Goal: Information Seeking & Learning: Learn about a topic

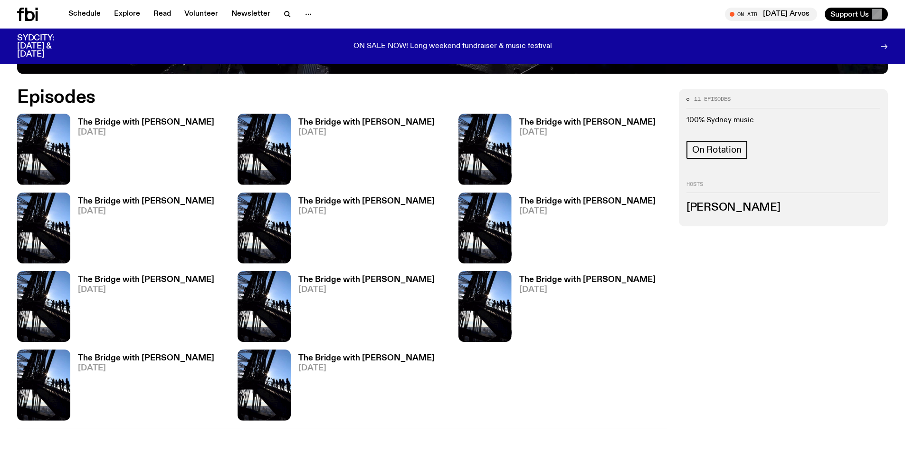
scroll to position [565, 0]
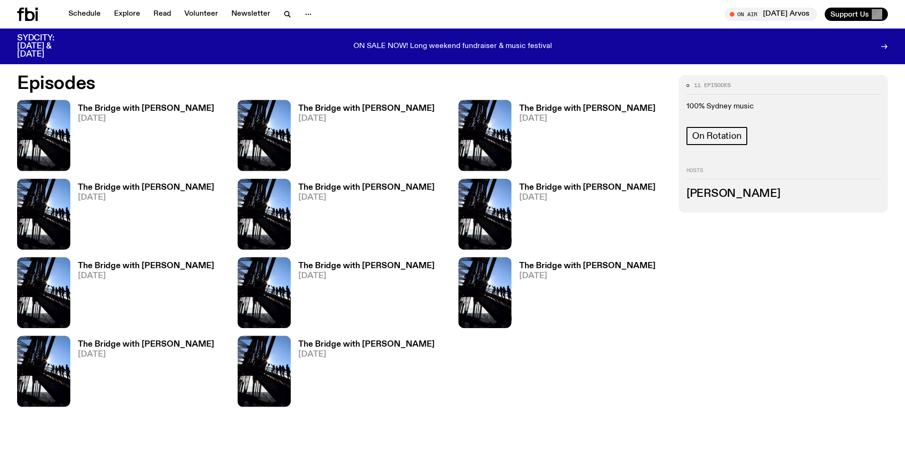
click at [124, 109] on h3 "The Bridge with [PERSON_NAME]" at bounding box center [146, 108] width 136 height 8
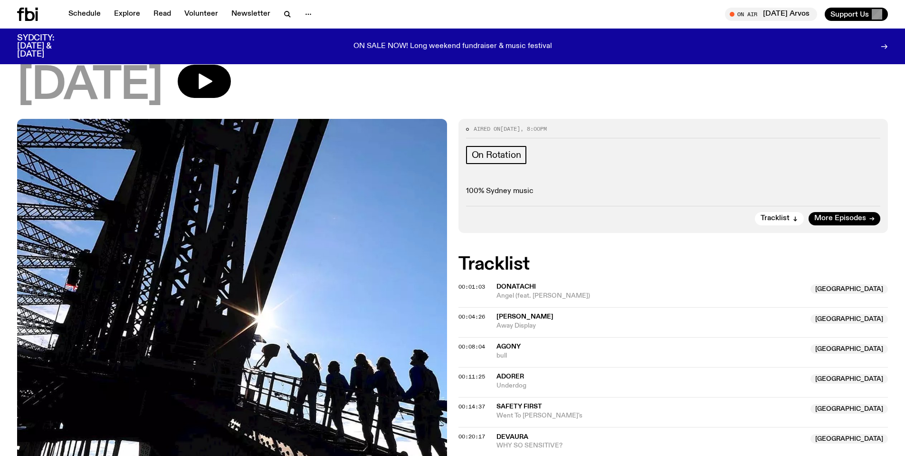
scroll to position [92, 0]
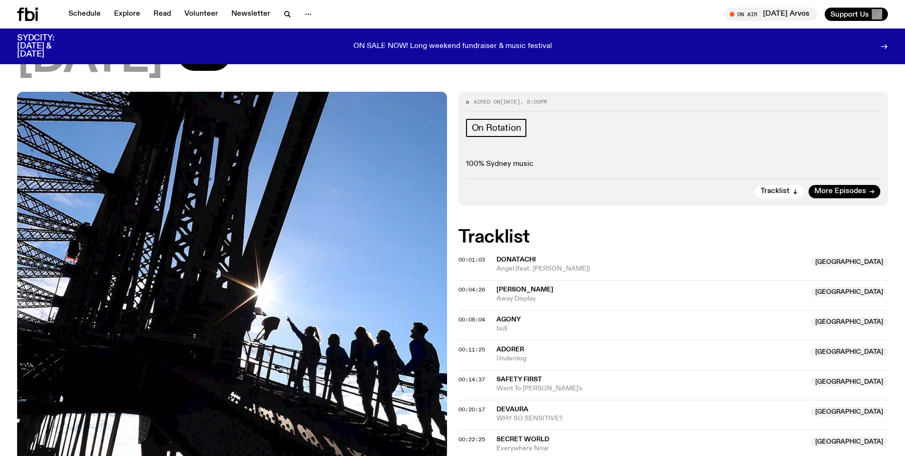
click at [872, 262] on span "[GEOGRAPHIC_DATA]" at bounding box center [848, 261] width 77 height 9
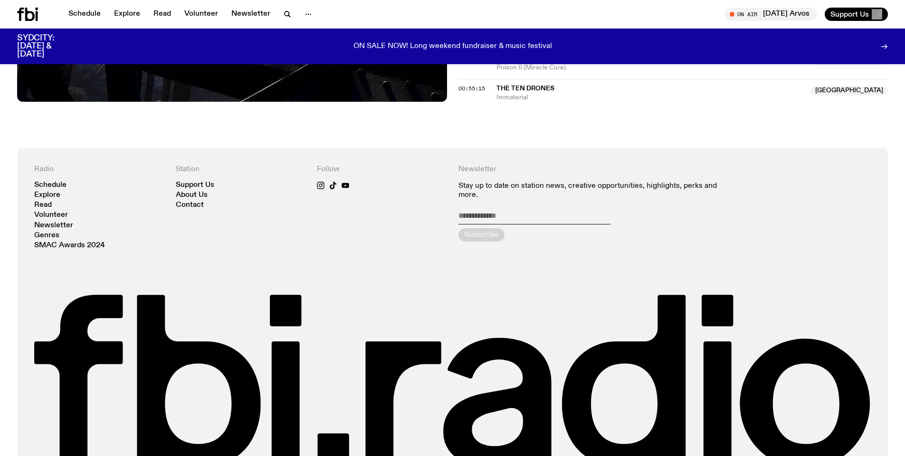
scroll to position [757, 0]
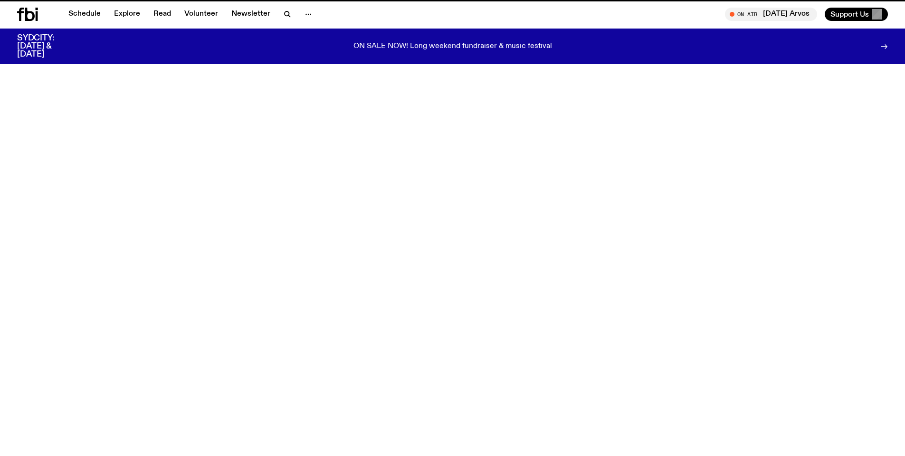
scroll to position [565, 0]
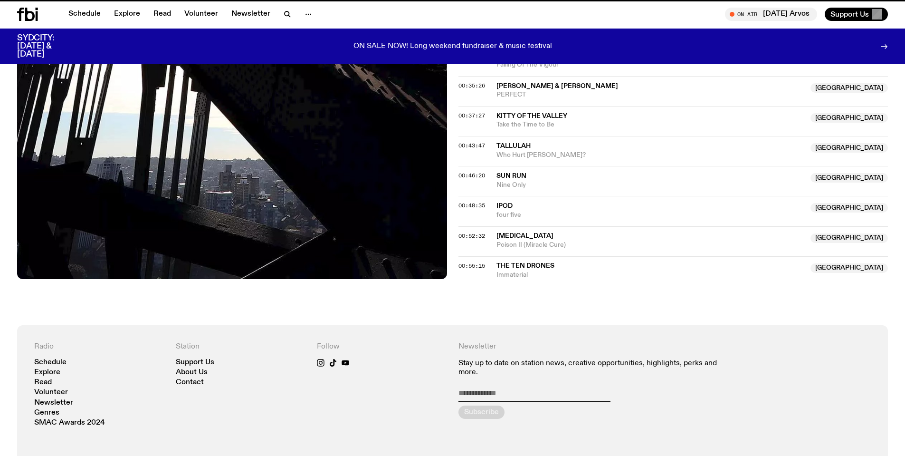
scroll to position [757, 0]
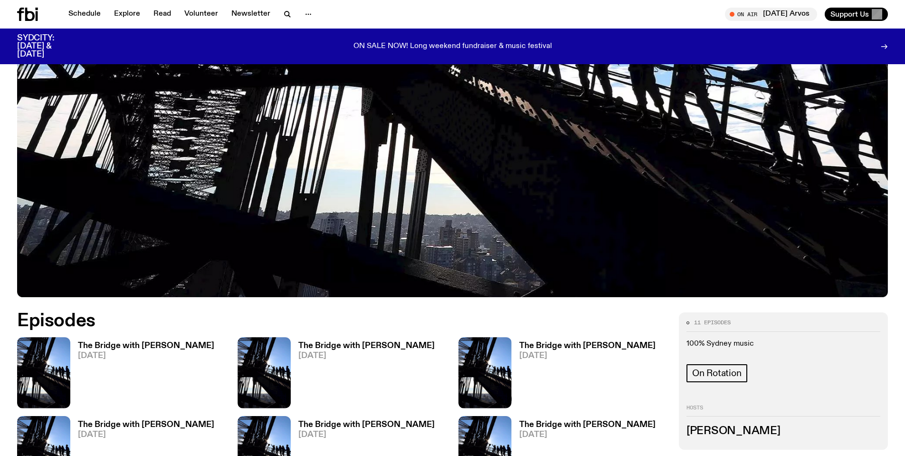
scroll to position [327, 0]
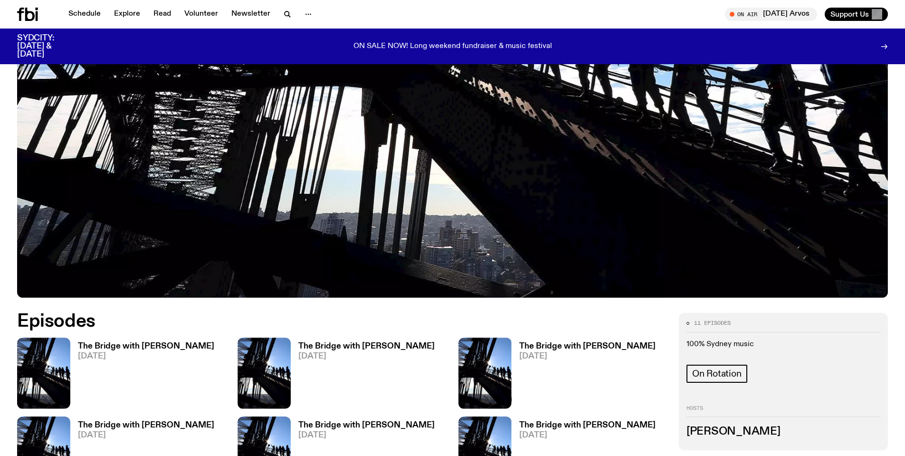
click at [44, 47] on h3 "SYDCITY: [DATE] & [DATE]" at bounding box center [47, 46] width 61 height 24
click at [74, 9] on link "Schedule" at bounding box center [85, 14] width 44 height 13
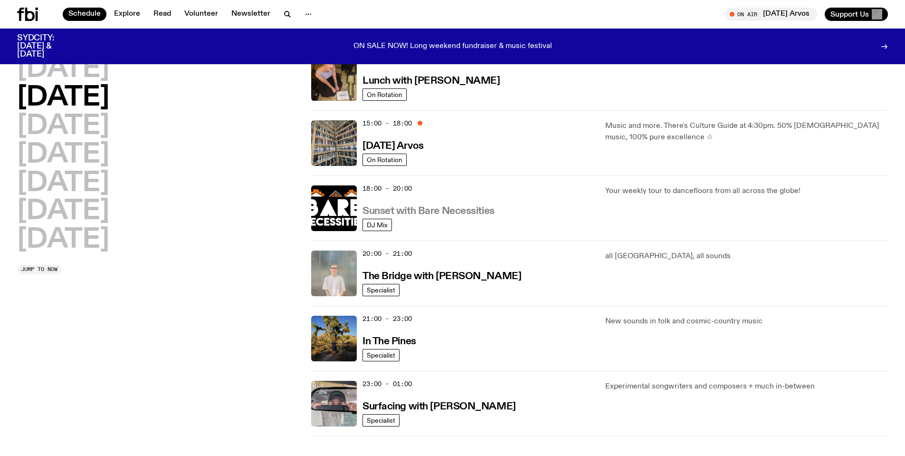
scroll to position [325, 0]
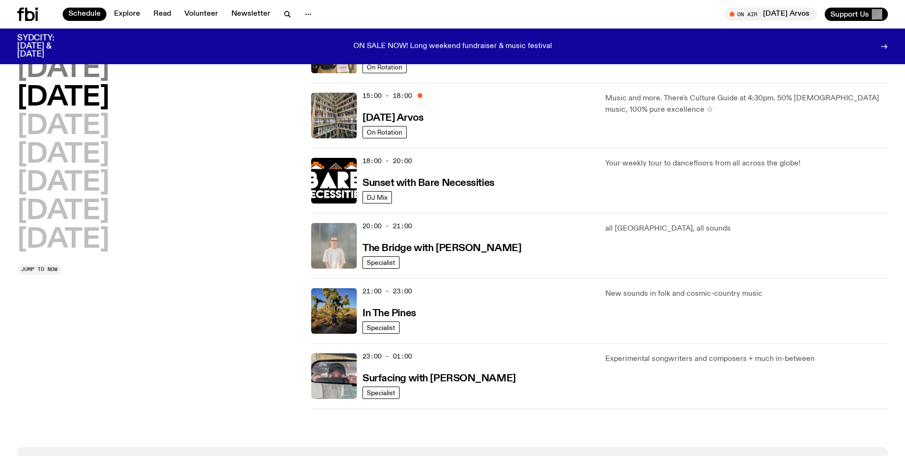
click at [78, 66] on h2 "[DATE]" at bounding box center [63, 69] width 92 height 27
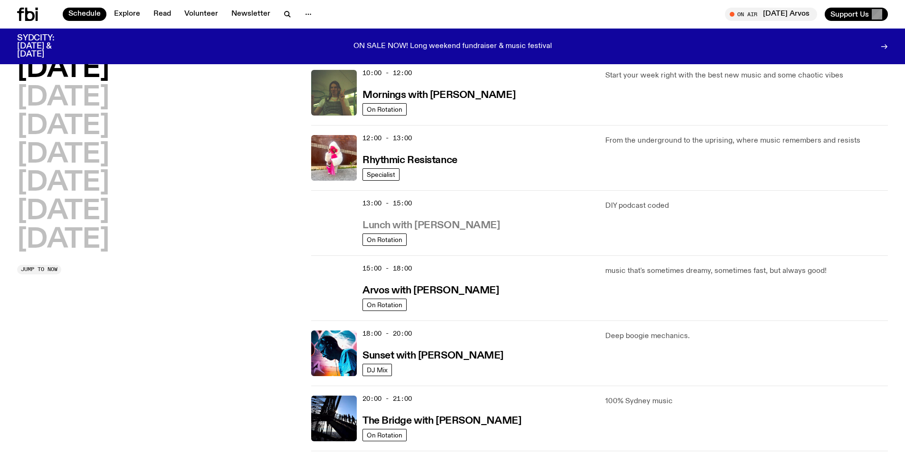
scroll to position [122, 0]
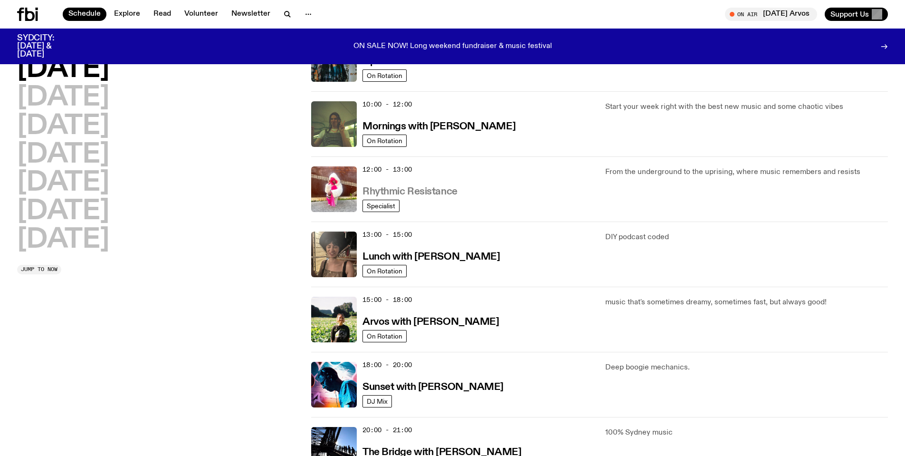
click at [429, 191] on h3 "Rhythmic Resistance" at bounding box center [409, 192] width 95 height 10
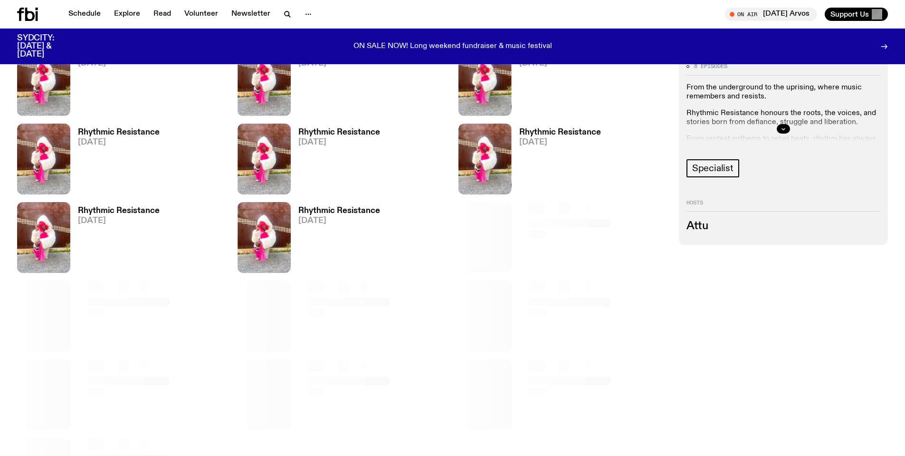
scroll to position [659, 0]
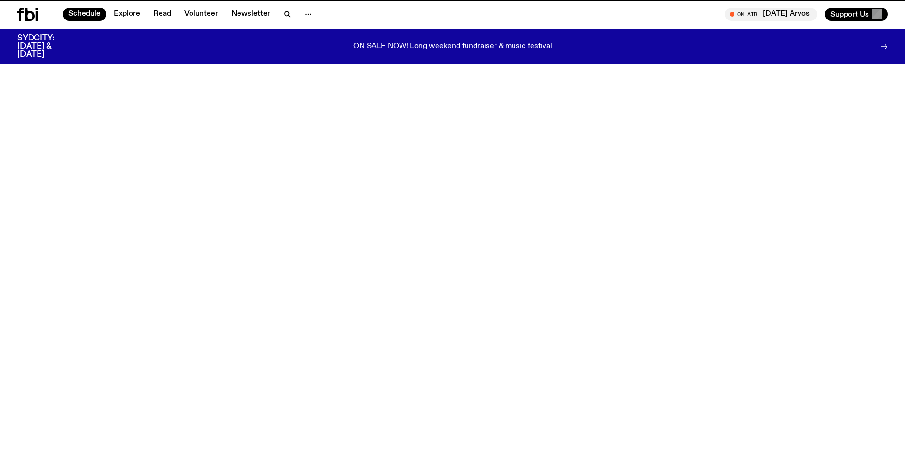
scroll to position [122, 0]
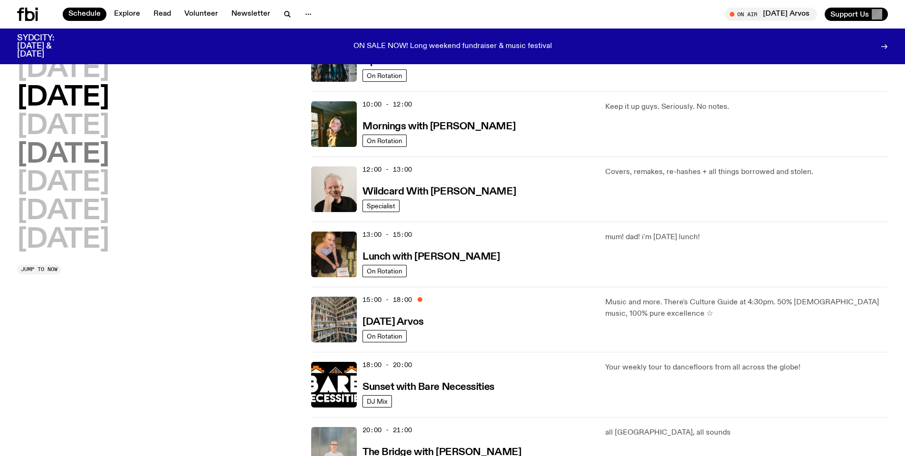
click at [73, 153] on h2 "[DATE]" at bounding box center [63, 155] width 92 height 27
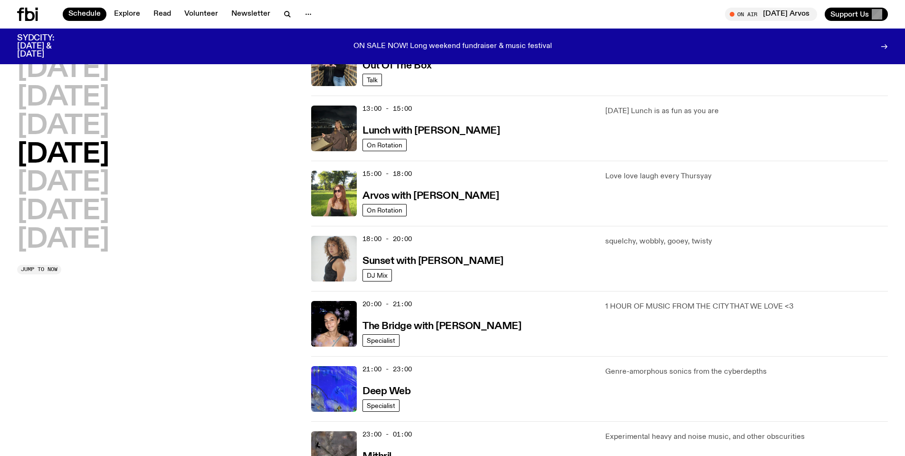
scroll to position [264, 0]
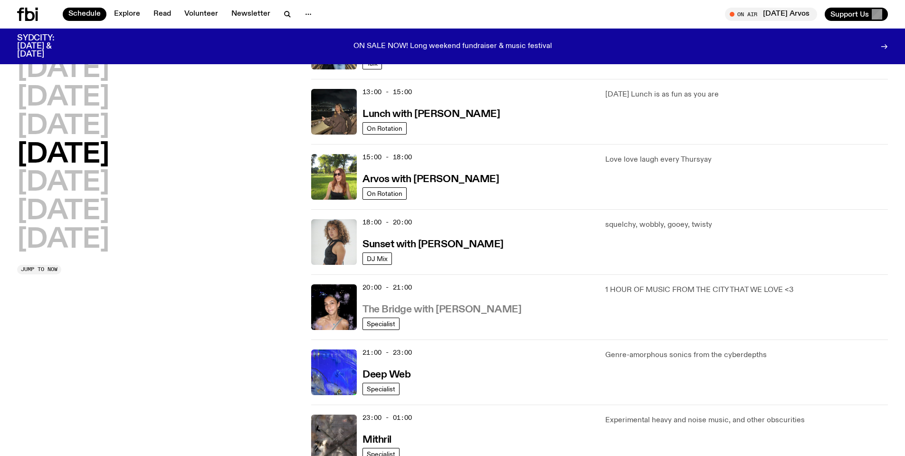
click at [398, 306] on h3 "The Bridge with [PERSON_NAME]" at bounding box center [441, 309] width 159 height 10
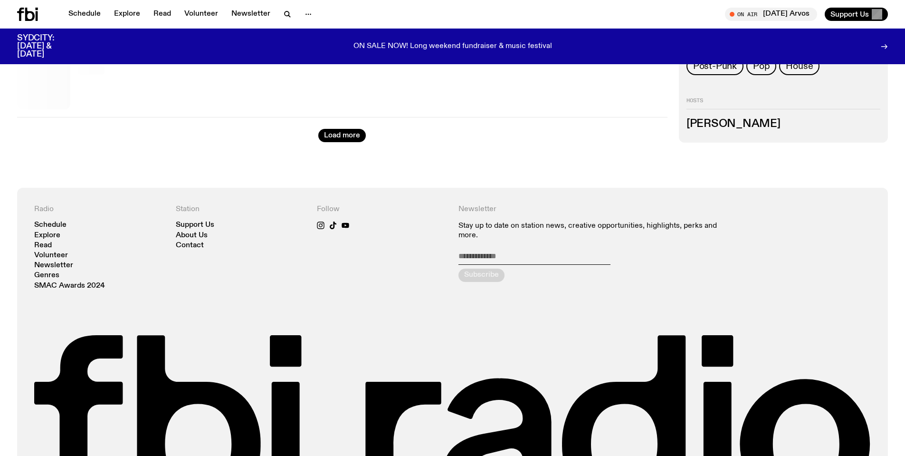
scroll to position [522, 0]
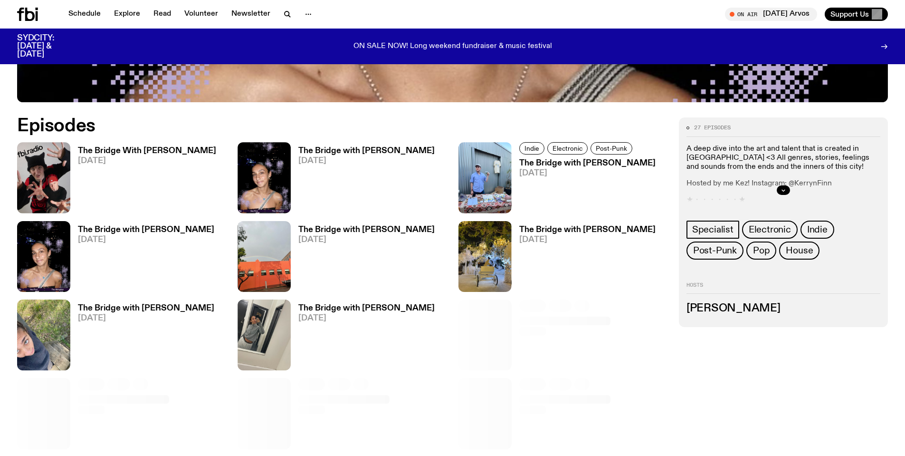
click at [160, 147] on h3 "The Bridge With [PERSON_NAME]" at bounding box center [147, 151] width 138 height 8
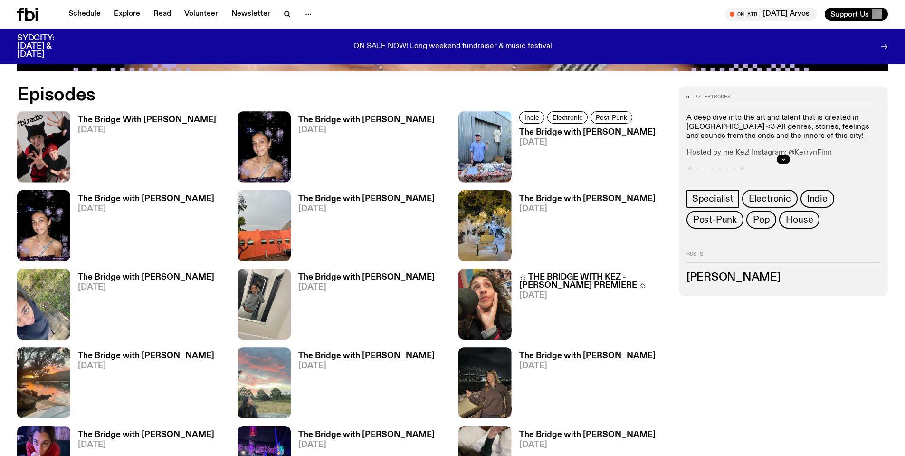
scroll to position [657, 0]
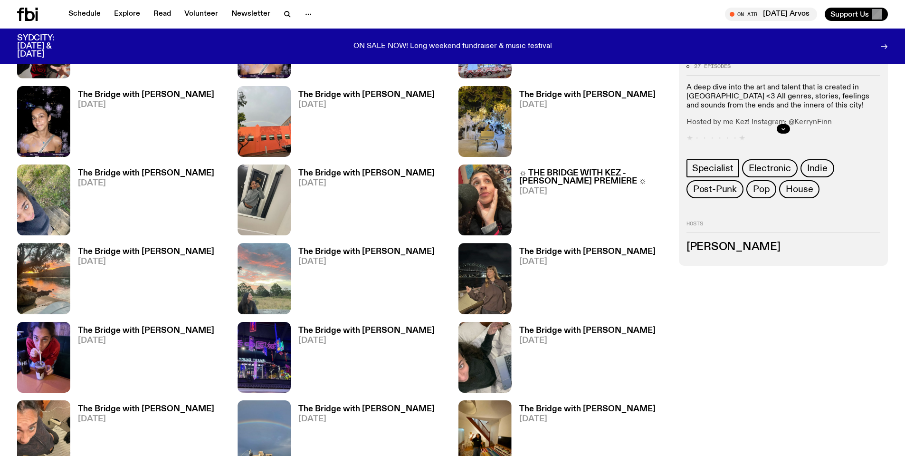
click at [321, 247] on h3 "The Bridge with [PERSON_NAME]" at bounding box center [366, 251] width 136 height 8
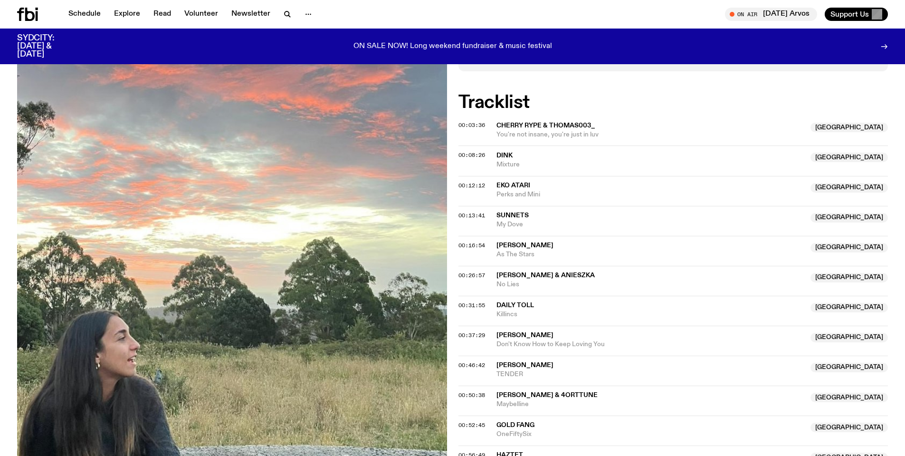
scroll to position [232, 0]
